Goal: Find specific page/section: Find specific page/section

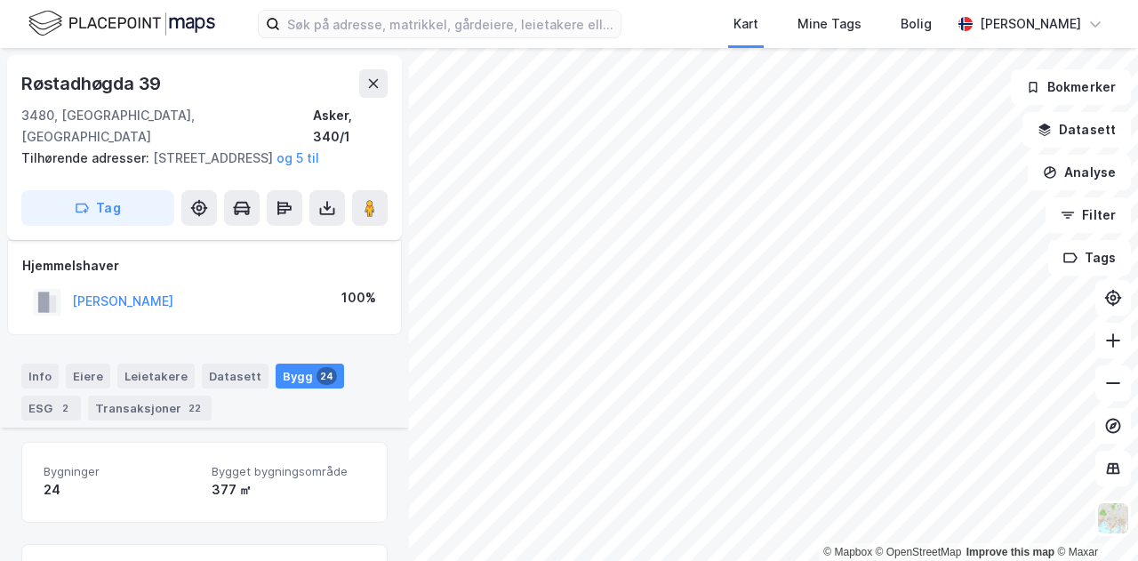
scroll to position [178, 0]
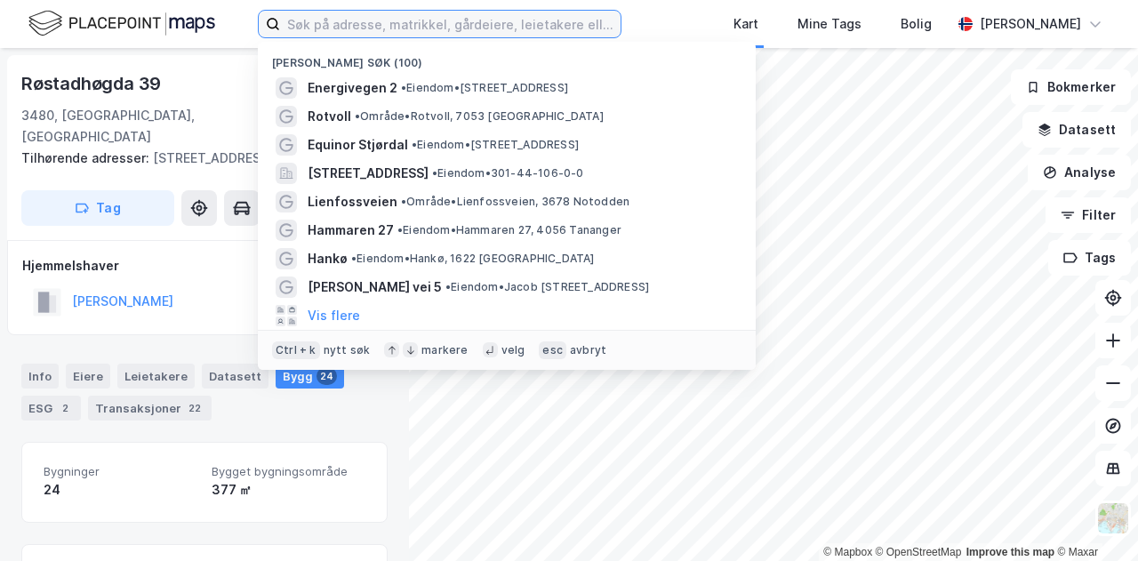
click at [551, 32] on input at bounding box center [450, 24] width 341 height 27
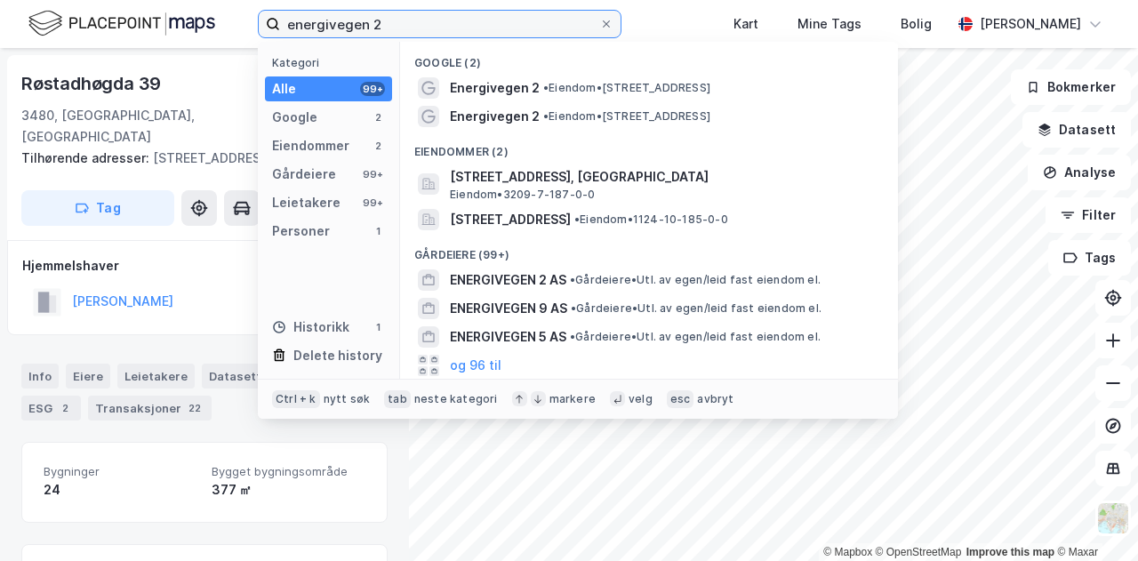
type input "energivegen 2"
click at [506, 88] on span "Energivegen 2" at bounding box center [495, 87] width 90 height 21
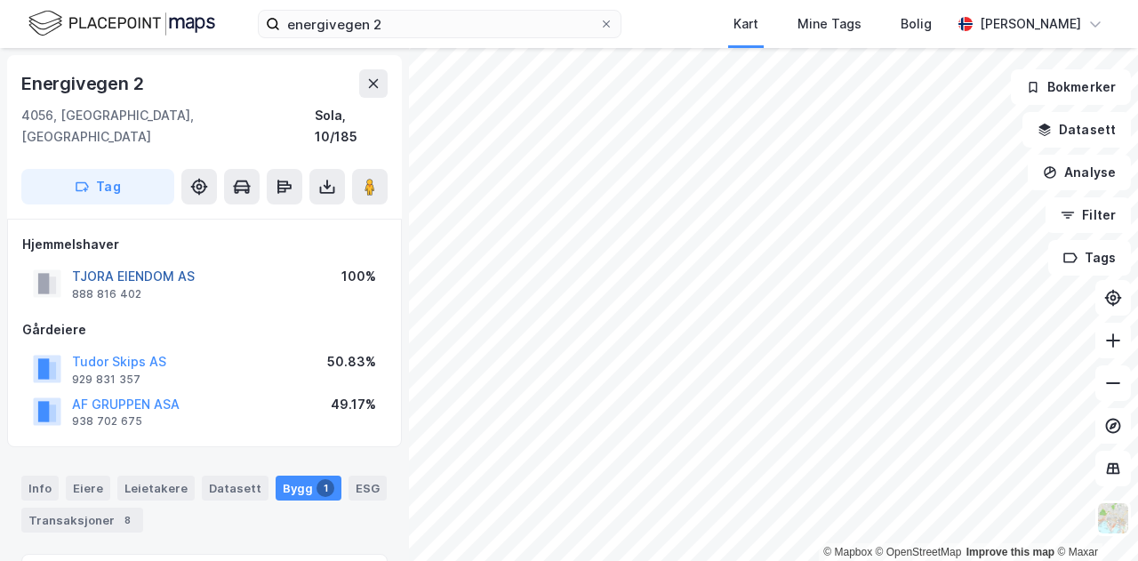
click at [0, 0] on button "TJORA EIENDOM AS" at bounding box center [0, 0] width 0 height 0
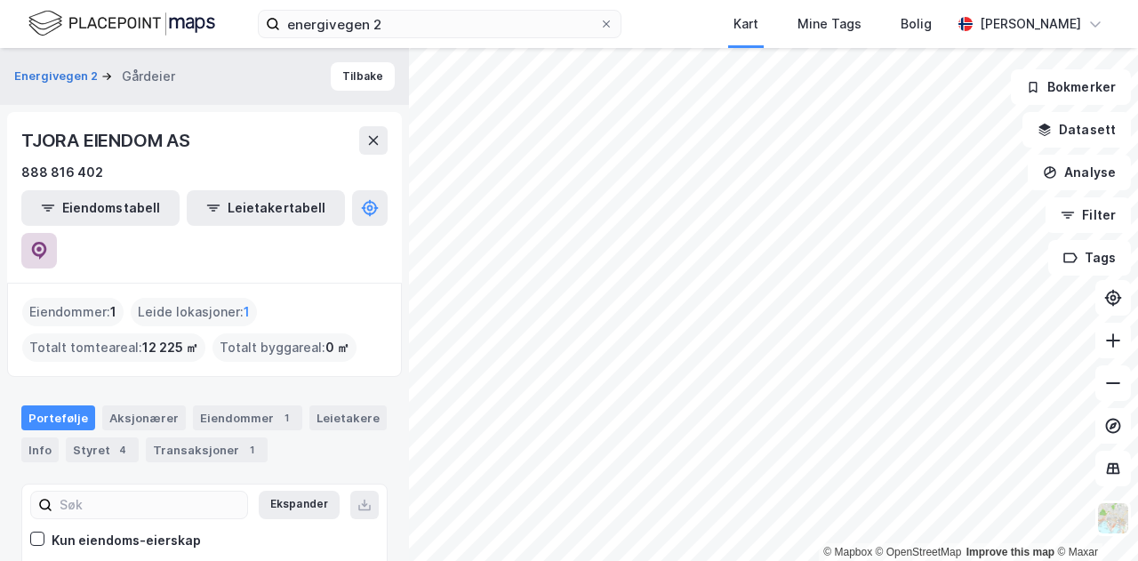
click at [48, 242] on icon at bounding box center [39, 251] width 18 height 18
